Goal: Obtain resource: Download file/media

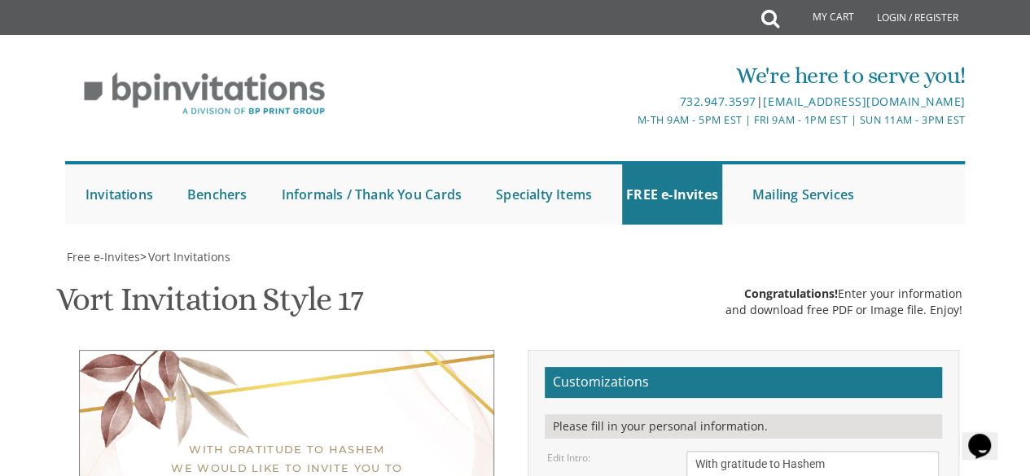
type textarea "[DATE] 6:30- 9:00 | [STREET_ADDRESS]"
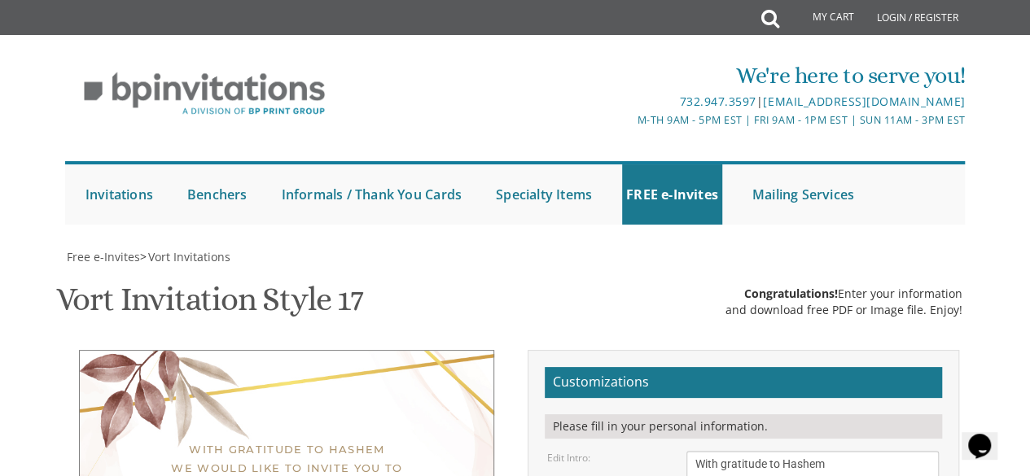
drag, startPoint x: 372, startPoint y: 302, endPoint x: 369, endPoint y: 314, distance: 12.4
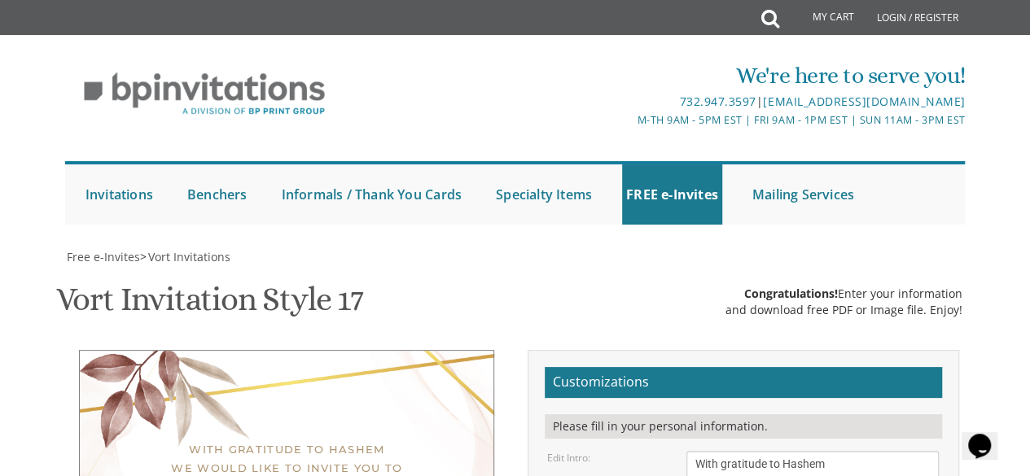
drag, startPoint x: 317, startPoint y: 291, endPoint x: 317, endPoint y: 308, distance: 17.9
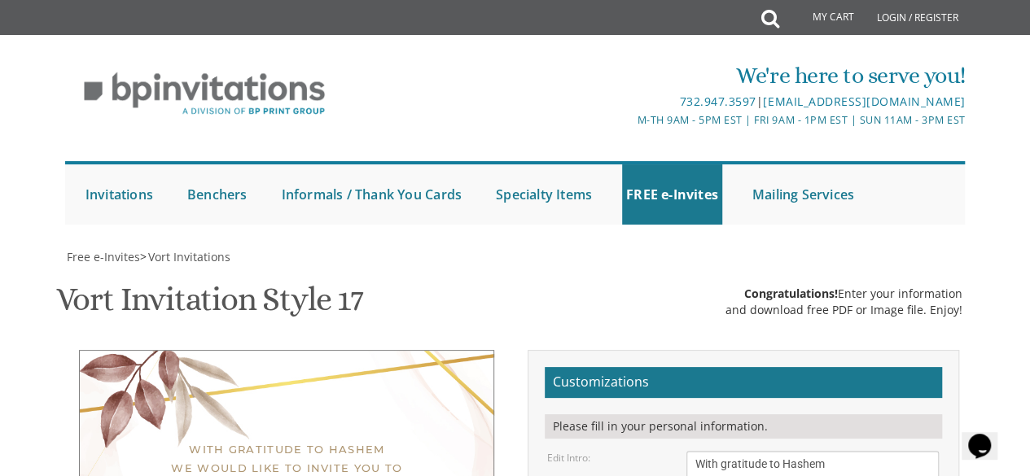
scroll to position [124, 0]
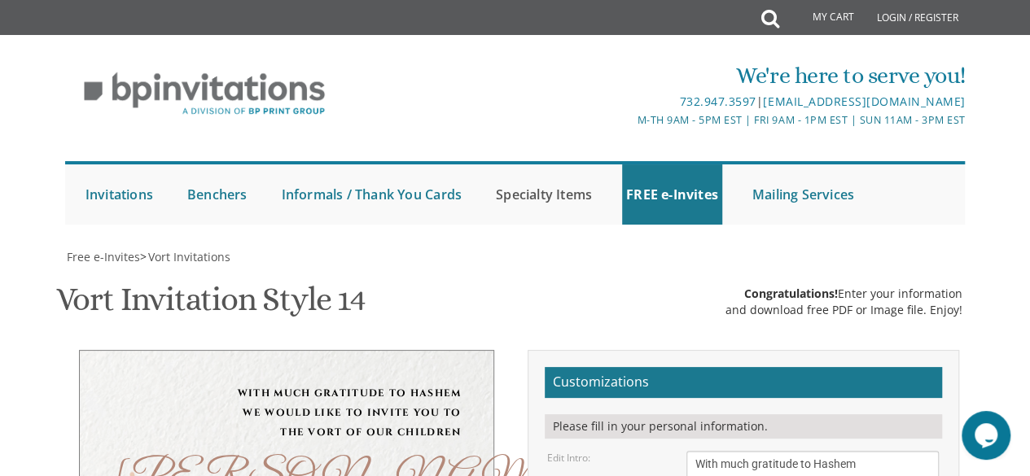
scroll to position [186, 0]
